Goal: Participate in discussion

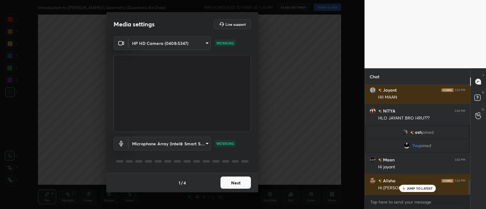
scroll to position [716, 0]
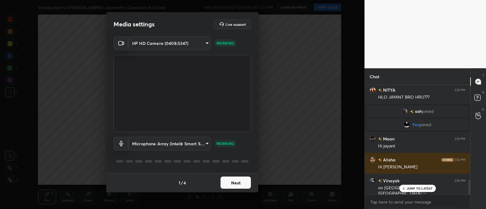
click at [230, 186] on button "Next" at bounding box center [236, 183] width 30 height 12
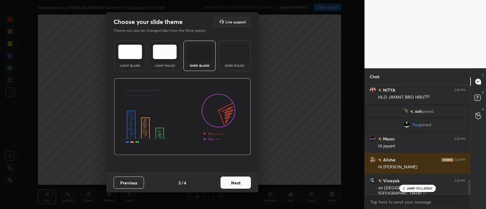
click at [240, 176] on div "Previous 3 / 4 Next" at bounding box center [182, 182] width 152 height 19
click at [240, 182] on button "Next" at bounding box center [236, 183] width 30 height 12
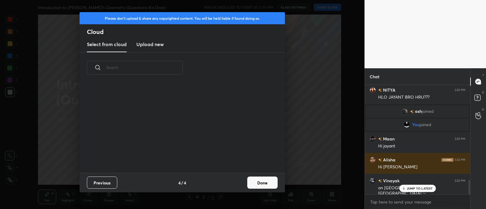
scroll to position [90, 195]
click at [263, 182] on button "Done" at bounding box center [262, 183] width 30 height 12
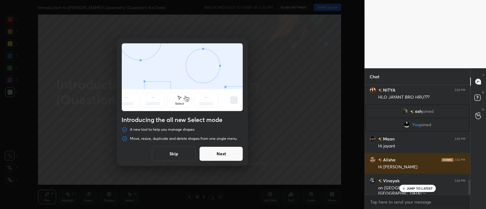
click at [166, 157] on button "Skip" at bounding box center [174, 154] width 44 height 15
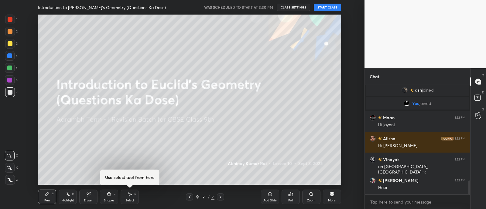
scroll to position [758, 0]
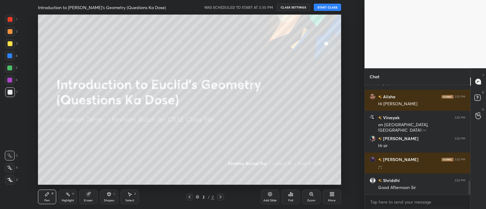
click at [319, 10] on button "START CLASS" at bounding box center [327, 7] width 27 height 7
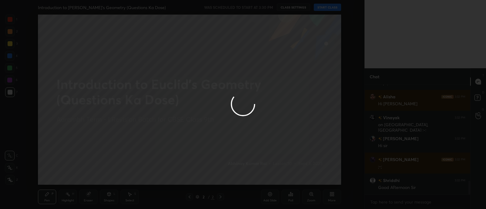
type textarea "x"
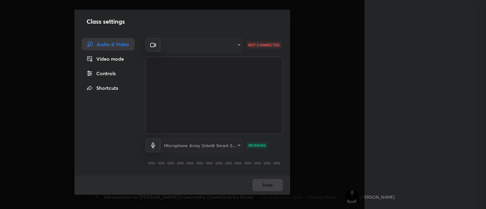
scroll to position [874, 0]
click at [219, 46] on div "​" at bounding box center [201, 45] width 82 height 14
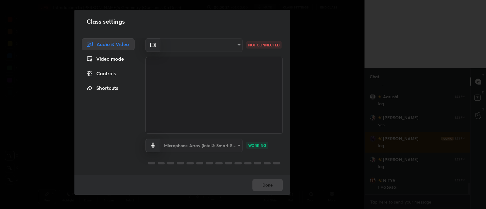
scroll to position [30227, 30050]
click at [240, 45] on div "​" at bounding box center [201, 45] width 82 height 14
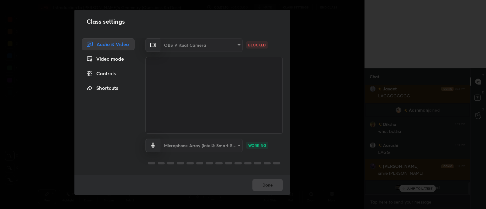
scroll to position [766, 0]
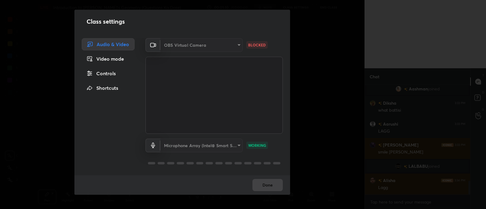
click at [217, 106] on video at bounding box center [214, 95] width 137 height 77
click at [257, 44] on p "BLOCKED" at bounding box center [257, 44] width 18 height 5
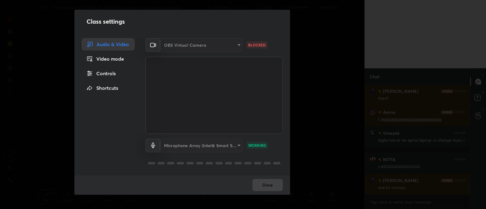
click at [167, 67] on video at bounding box center [214, 95] width 137 height 77
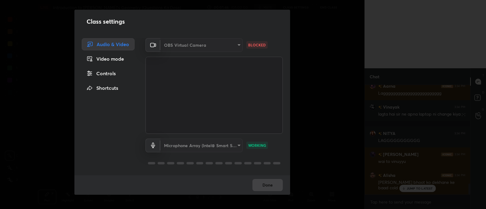
click at [255, 42] on p "BLOCKED" at bounding box center [257, 44] width 18 height 5
click at [160, 101] on video at bounding box center [214, 95] width 137 height 77
click at [150, 149] on div at bounding box center [153, 146] width 15 height 14
click at [152, 148] on icon at bounding box center [153, 145] width 7 height 5
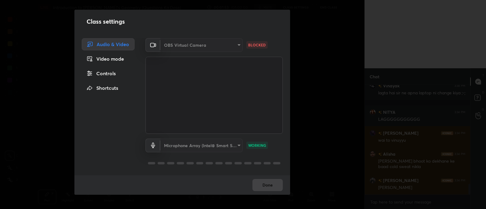
click at [152, 148] on icon at bounding box center [153, 145] width 7 height 5
click at [50, 167] on div "Class settings Audio & Video Video mode Controls Shortcuts OBS Virtual Camera 5…" at bounding box center [182, 104] width 365 height 209
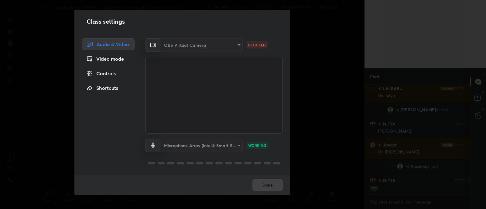
scroll to position [1372, 0]
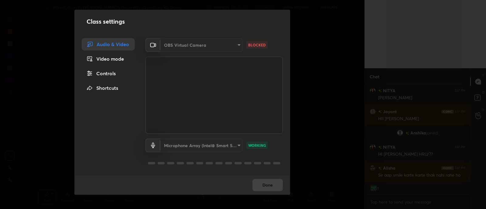
type textarea "x"
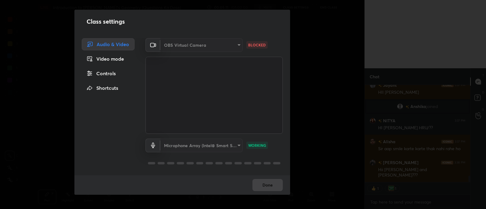
scroll to position [1424, 0]
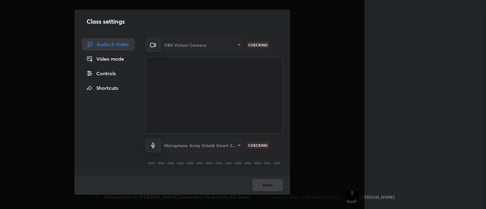
scroll to position [659, 0]
click at [170, 46] on div "OBS Virtual Camera" at bounding box center [201, 45] width 82 height 14
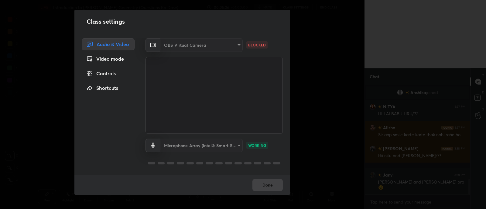
scroll to position [30227, 30057]
click at [236, 43] on div "OBS Virtual Camera" at bounding box center [201, 45] width 82 height 14
type textarea "x"
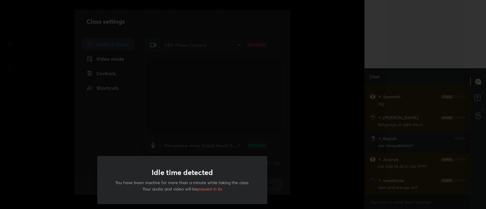
scroll to position [2703, 0]
